Goal: Task Accomplishment & Management: Use online tool/utility

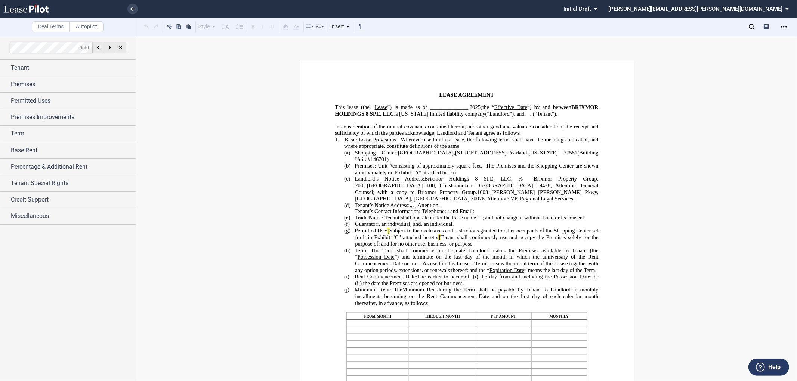
click at [524, 136] on p "In consideration of the mutual covenants contained herein, and other good and v…" at bounding box center [466, 129] width 263 height 13
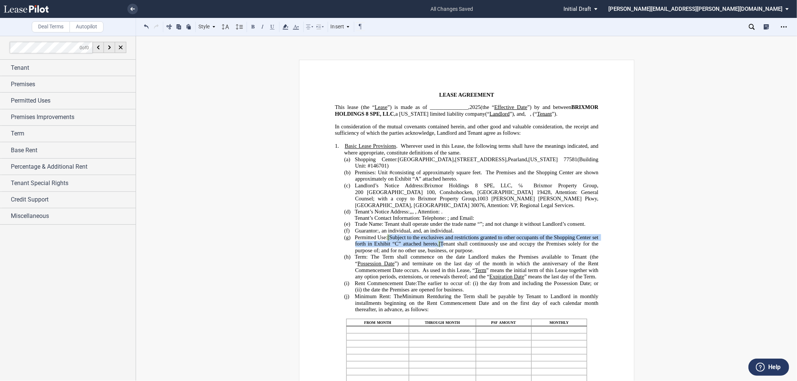
drag, startPoint x: 387, startPoint y: 249, endPoint x: 443, endPoint y: 257, distance: 56.6
click at [443, 254] on span "Permitted Use: [ Subject to the exclusives and restrictions granted to other oc…" at bounding box center [477, 244] width 245 height 19
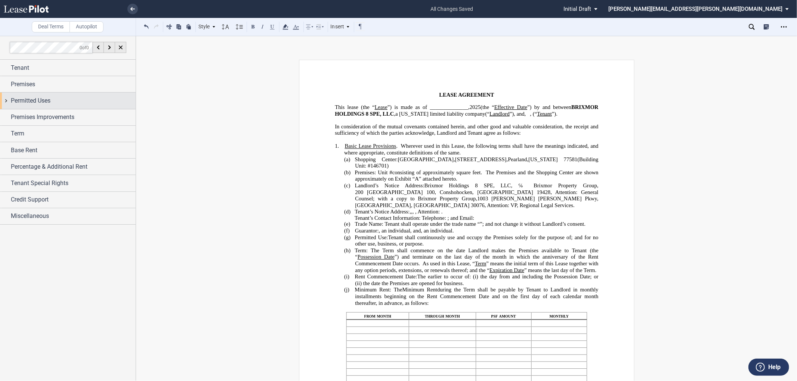
click at [11, 103] on span "Permitted Uses" at bounding box center [31, 100] width 40 height 9
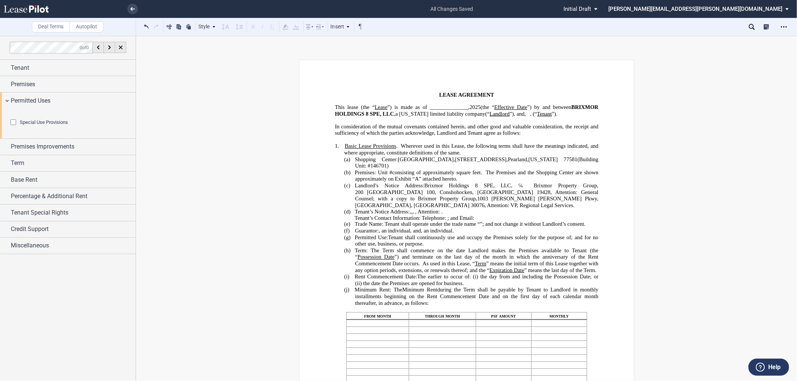
click at [6, 118] on div "Special Use Provisions Restaurant Restaurant" at bounding box center [68, 124] width 136 height 30
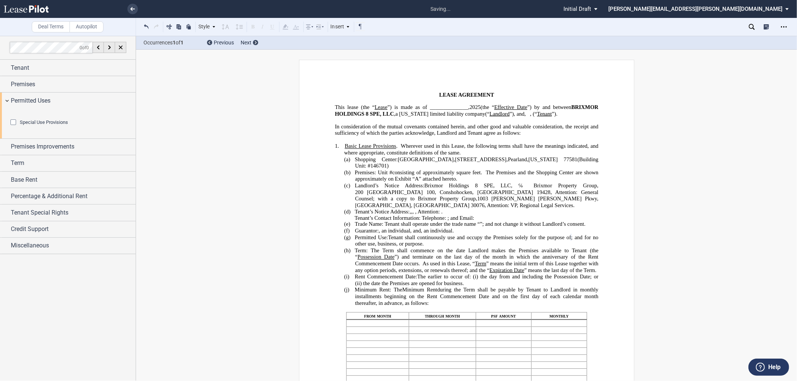
click at [114, 134] on div "Special Use Provisions Restaurant Restaurant" at bounding box center [70, 123] width 121 height 22
click at [31, 151] on span "Premises Improvements" at bounding box center [43, 146] width 64 height 9
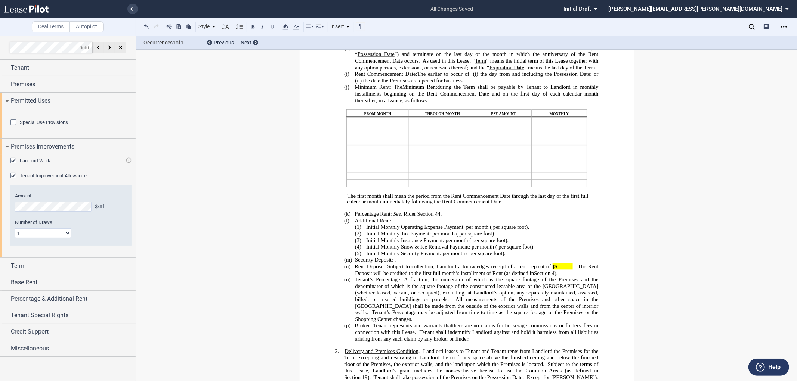
scroll to position [290, 0]
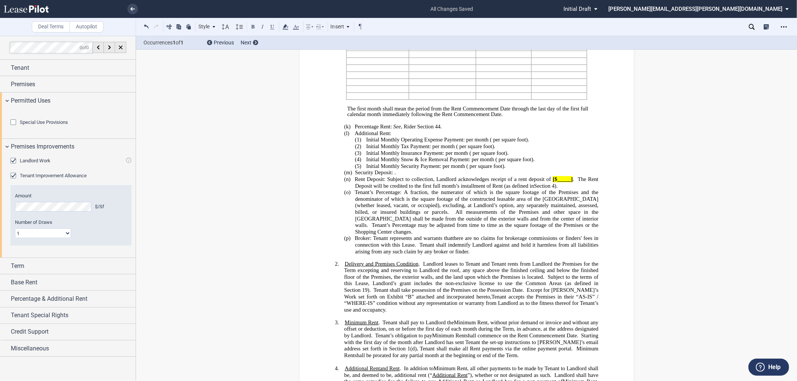
click at [547, 183] on span "Rent Deposit: Subject to collection, Landlord acknowledges receipt of a rent de…" at bounding box center [453, 179] width 196 height 6
click at [548, 183] on span "Rent Deposit: Subject to collection, Landlord acknowledges receipt of a rent de…" at bounding box center [453, 179] width 196 height 6
click at [785, 27] on icon "Open Lease options menu" at bounding box center [784, 27] width 6 height 6
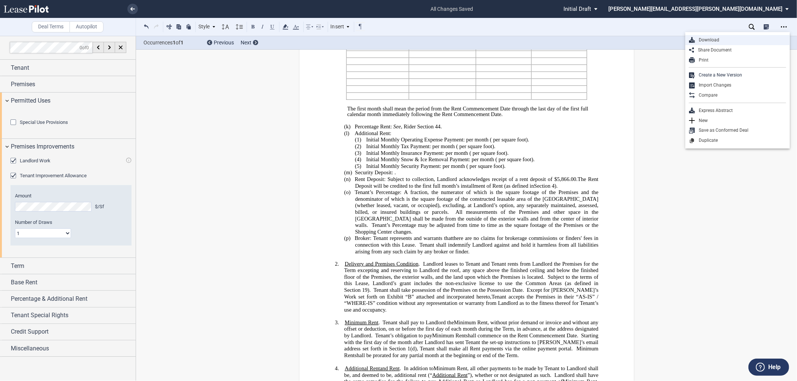
click at [696, 39] on div "Download" at bounding box center [740, 40] width 91 height 6
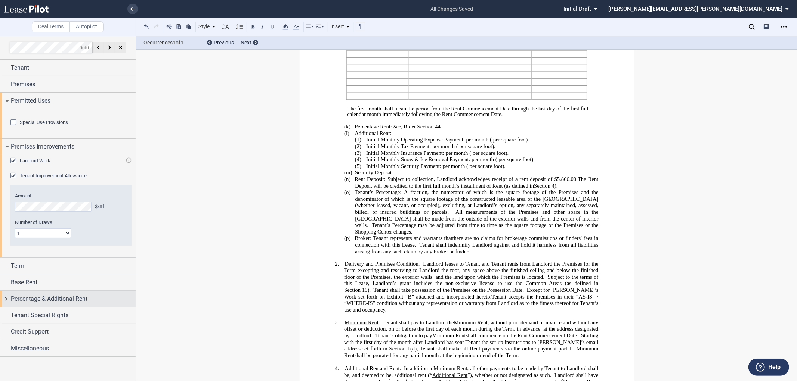
click at [19, 304] on span "Percentage & Additional Rent" at bounding box center [49, 299] width 77 height 9
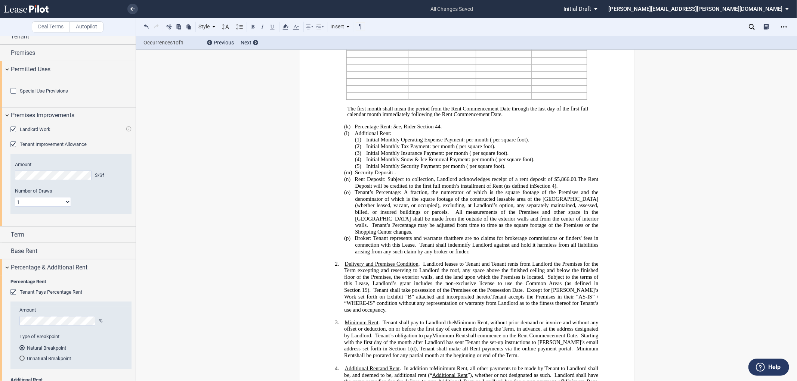
scroll to position [83, 0]
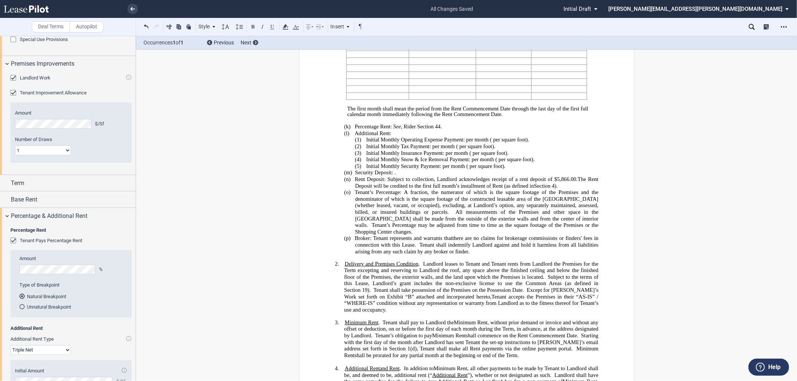
click at [11, 245] on div "Tenant Pays Percentage Rent" at bounding box center [13, 241] width 7 height 7
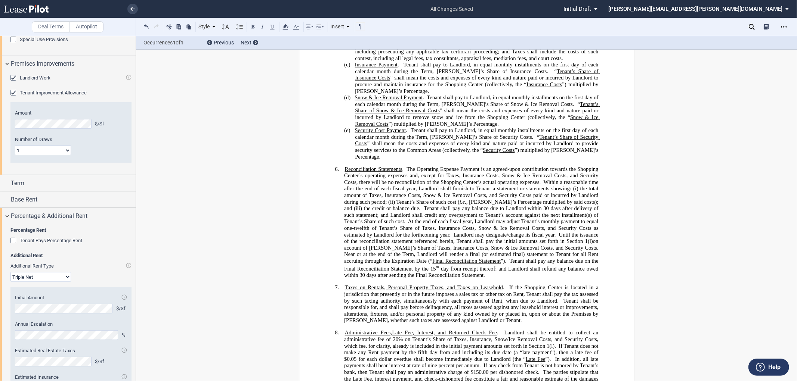
scroll to position [872, 0]
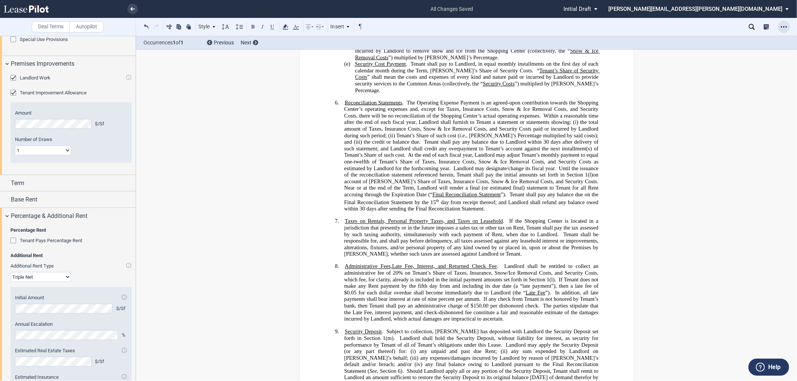
click at [785, 27] on icon "Open Lease options menu" at bounding box center [784, 27] width 6 height 6
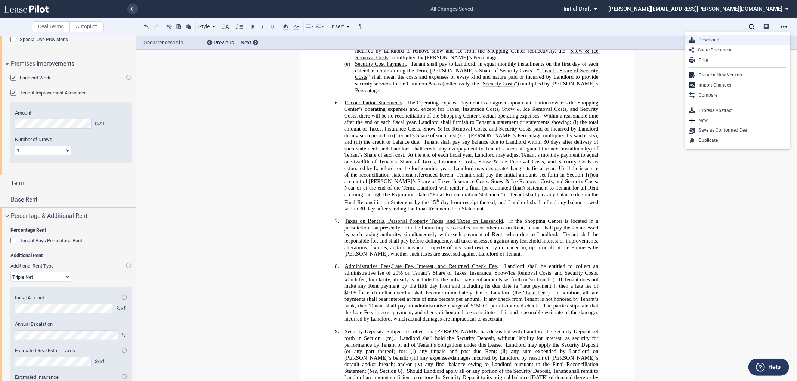
click at [716, 38] on div "Download" at bounding box center [740, 40] width 91 height 6
